Goal: Task Accomplishment & Management: Manage account settings

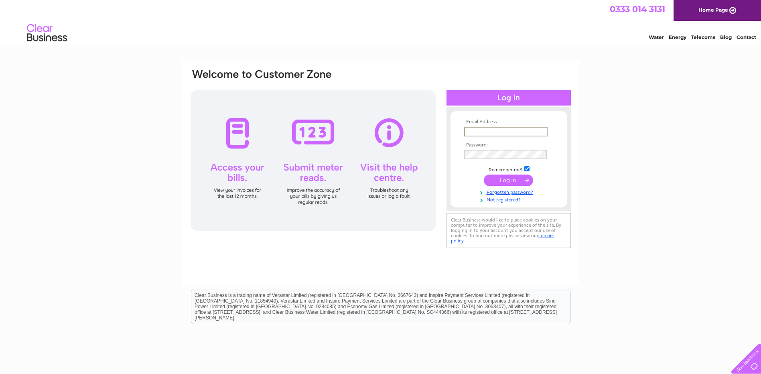
click at [486, 133] on input "text" at bounding box center [505, 132] width 83 height 10
type input "[EMAIL_ADDRESS][DOMAIN_NAME]"
click at [502, 134] on input "text" at bounding box center [505, 131] width 83 height 9
type input "[EMAIL_ADDRESS][DOMAIN_NAME]"
click at [507, 186] on td at bounding box center [508, 179] width 93 height 15
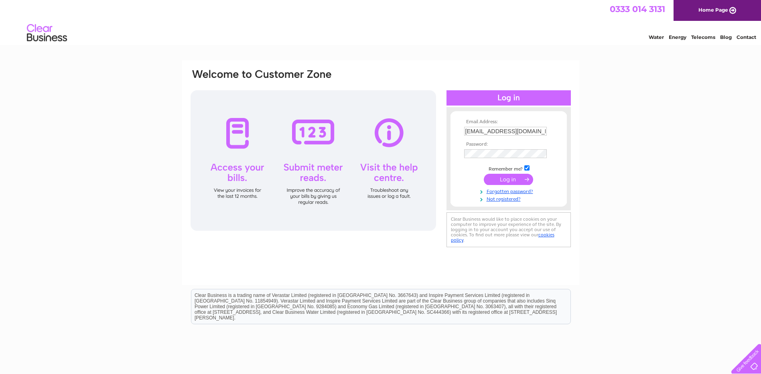
click at [508, 180] on input "submit" at bounding box center [508, 179] width 49 height 11
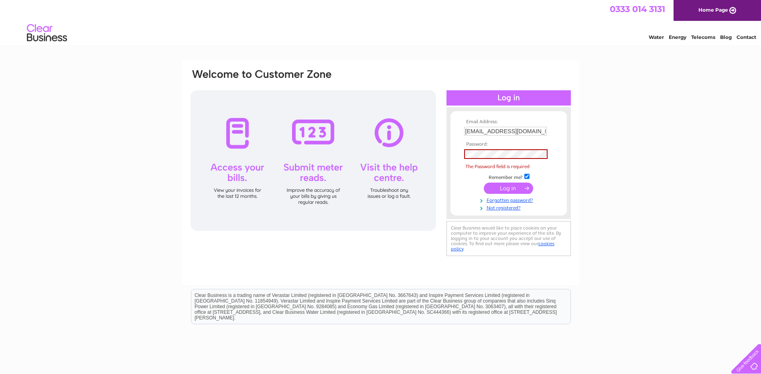
click at [500, 159] on td at bounding box center [508, 154] width 93 height 14
